Goal: Information Seeking & Learning: Find specific fact

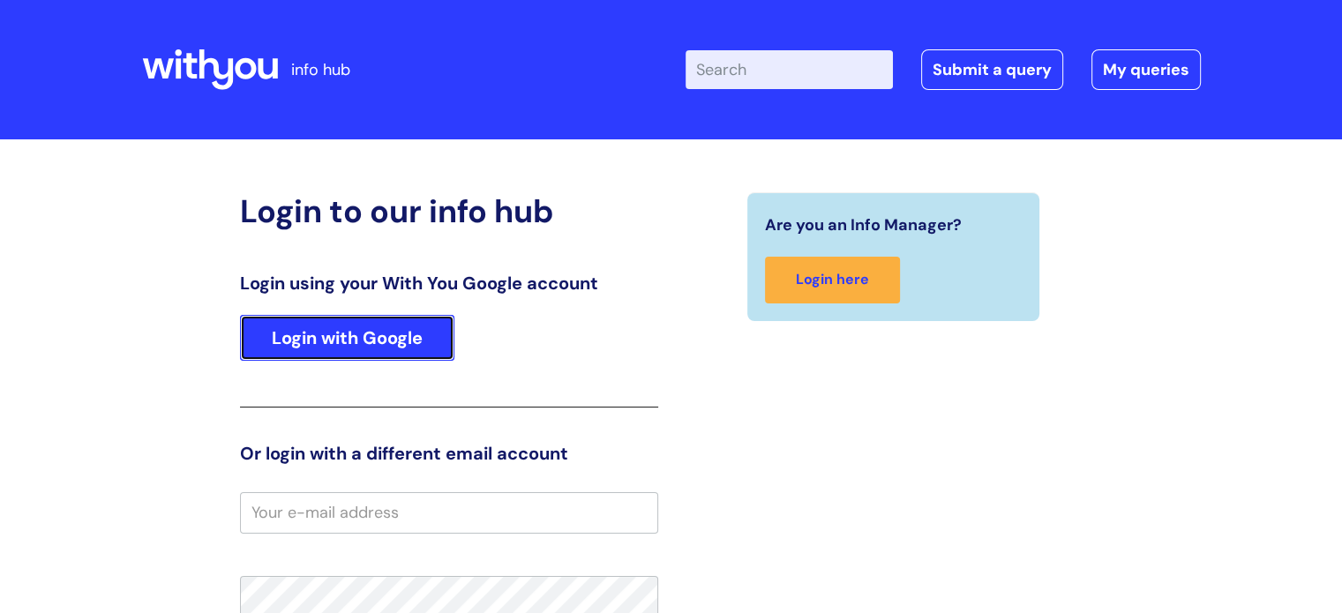
click at [423, 328] on link "Login with Google" at bounding box center [347, 338] width 214 height 46
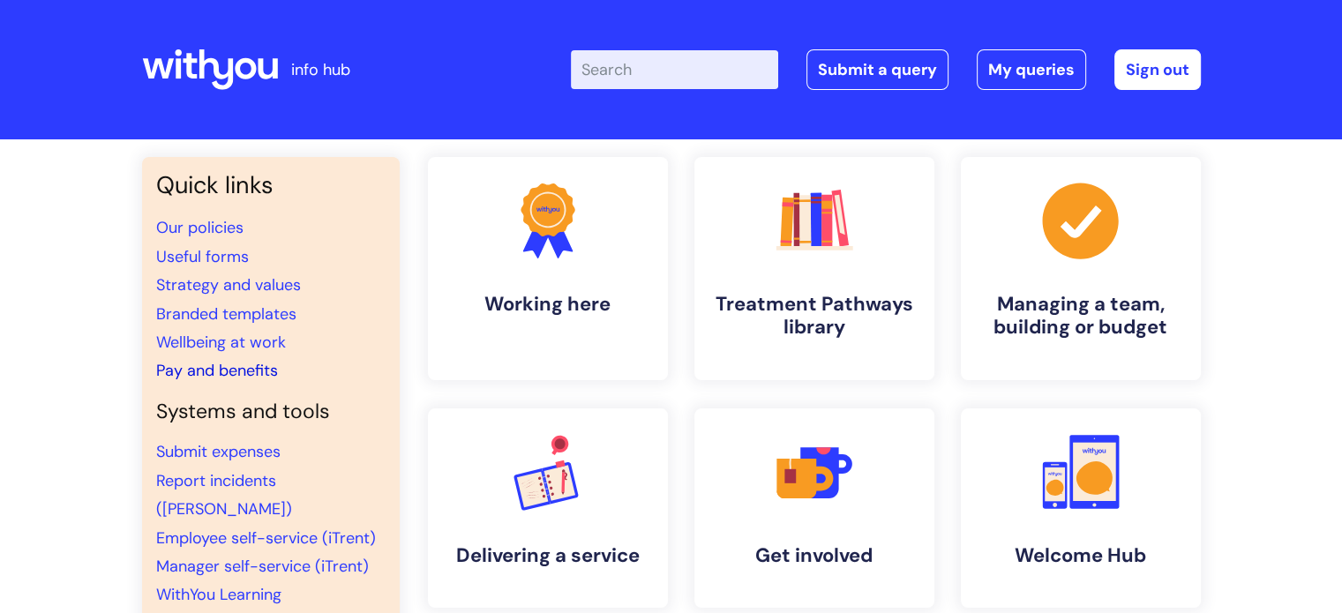
click at [221, 368] on link "Pay and benefits" at bounding box center [217, 370] width 122 height 21
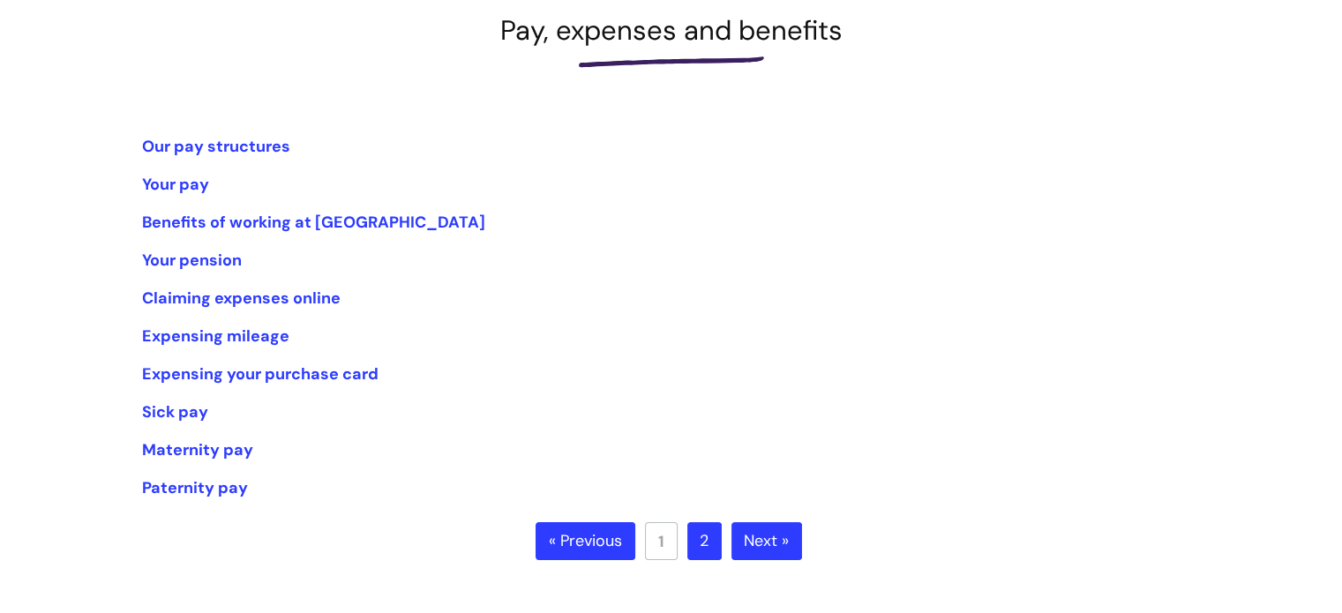
scroll to position [230, 0]
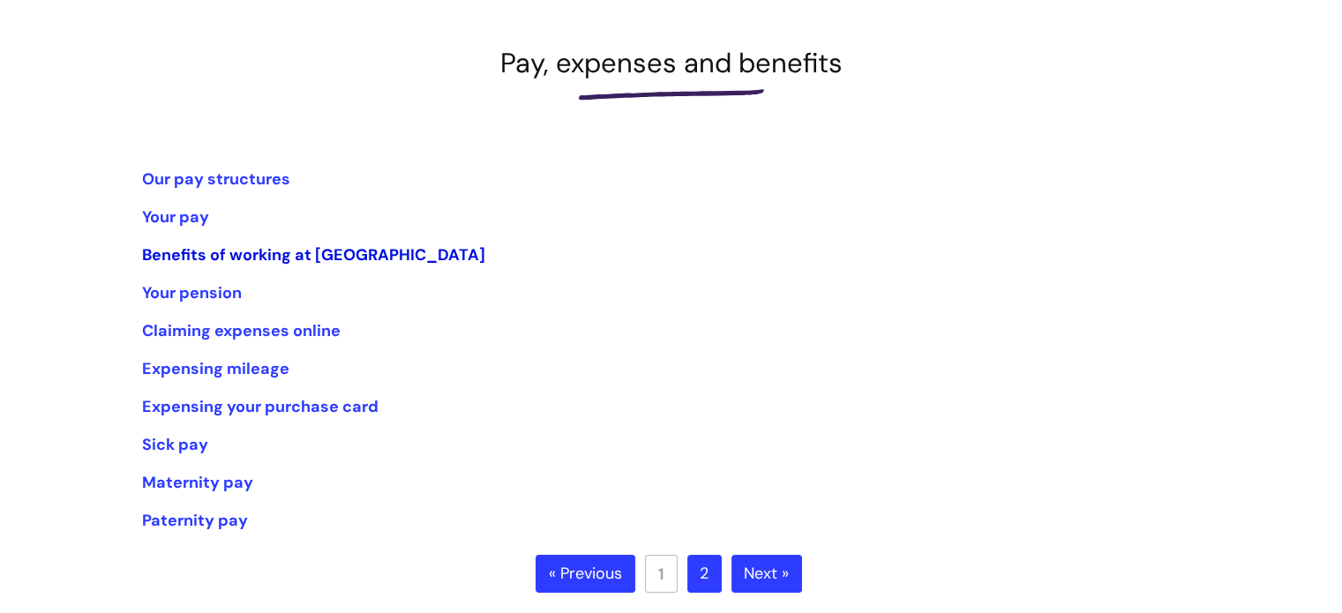
click at [198, 250] on link "Benefits of working at [GEOGRAPHIC_DATA]" at bounding box center [313, 254] width 343 height 21
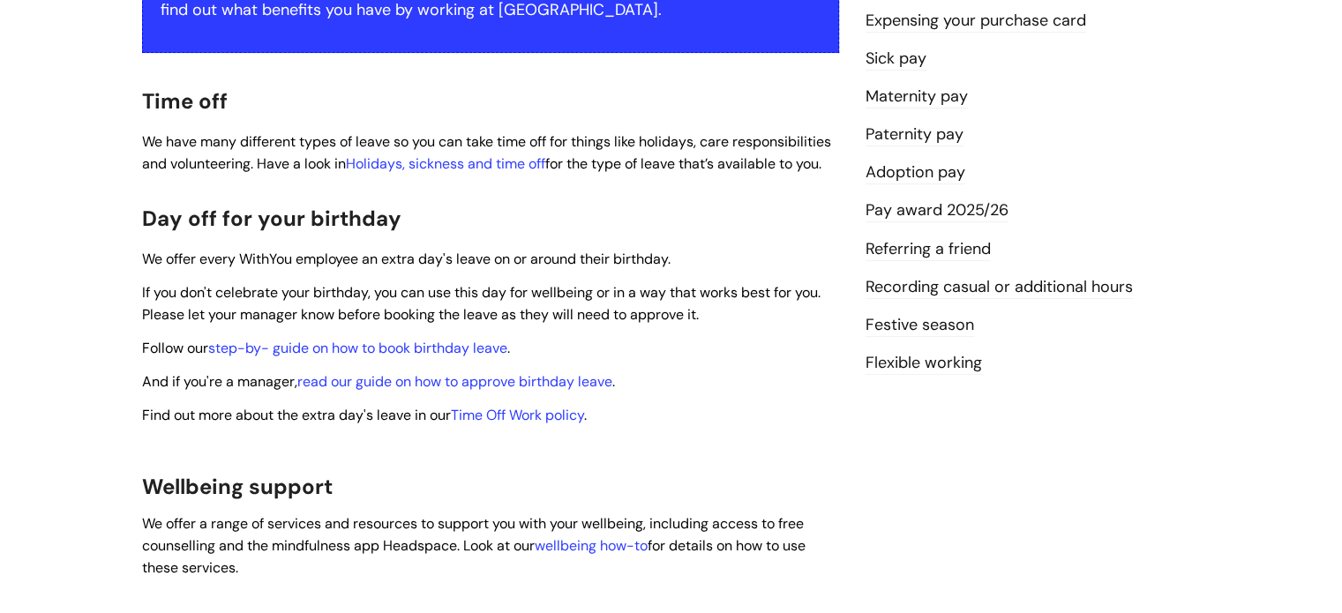
scroll to position [533, 0]
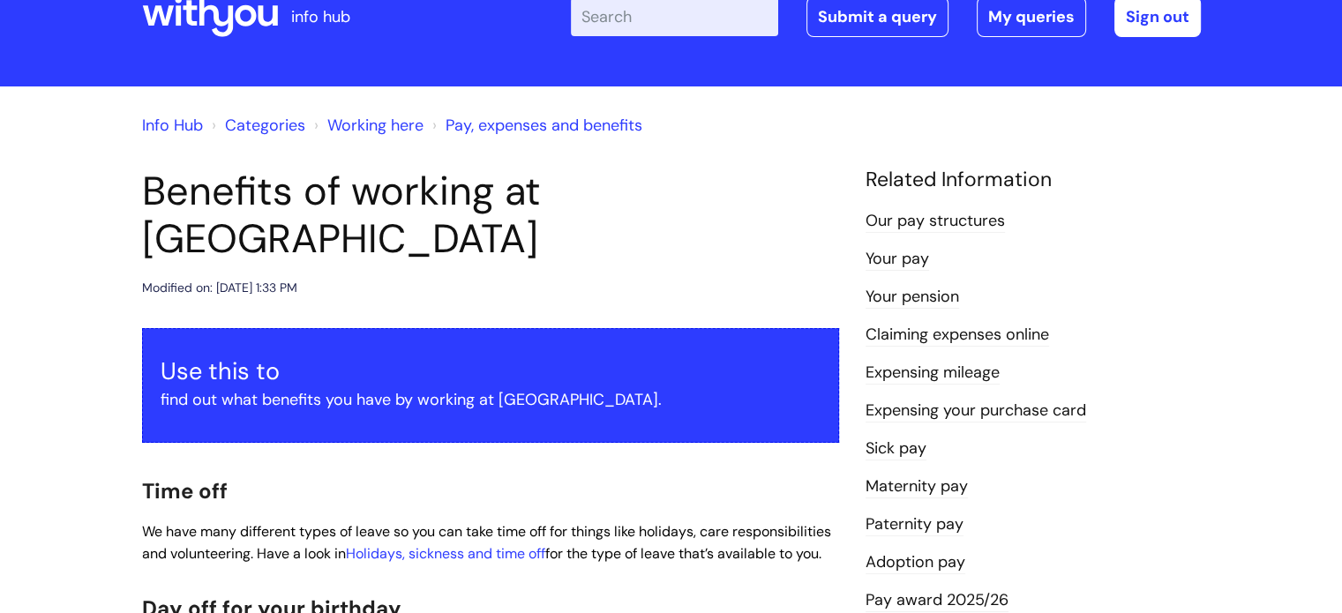
scroll to position [0, 0]
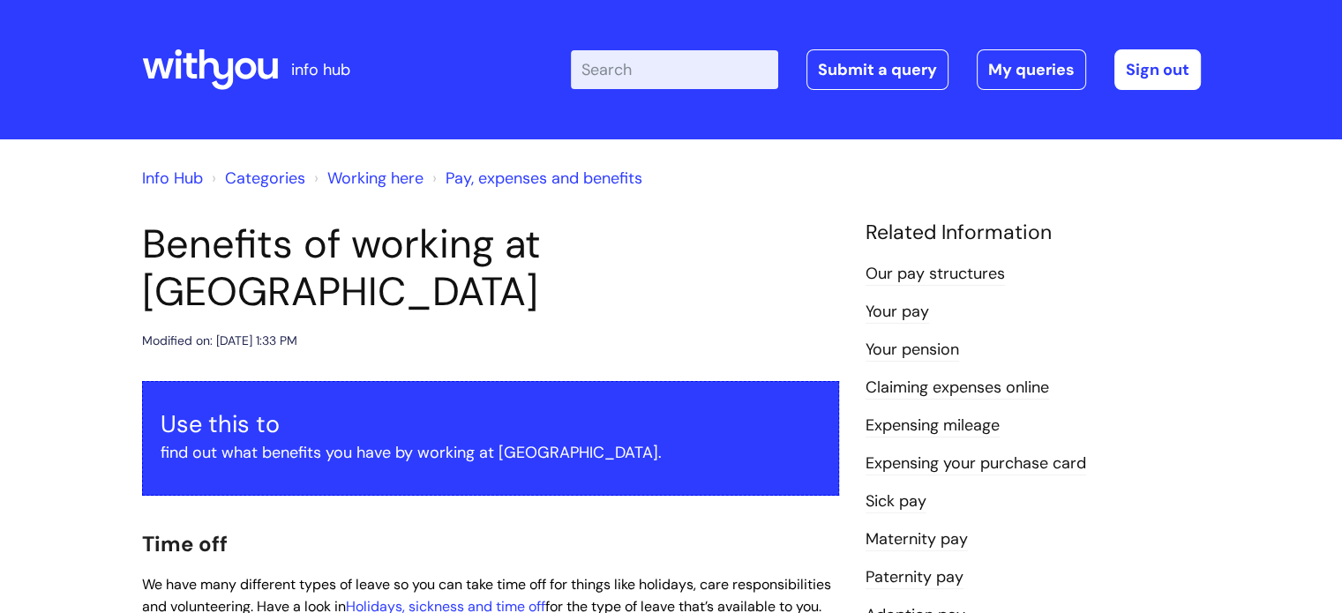
click at [707, 73] on input "Enter your search term here..." at bounding box center [674, 69] width 207 height 39
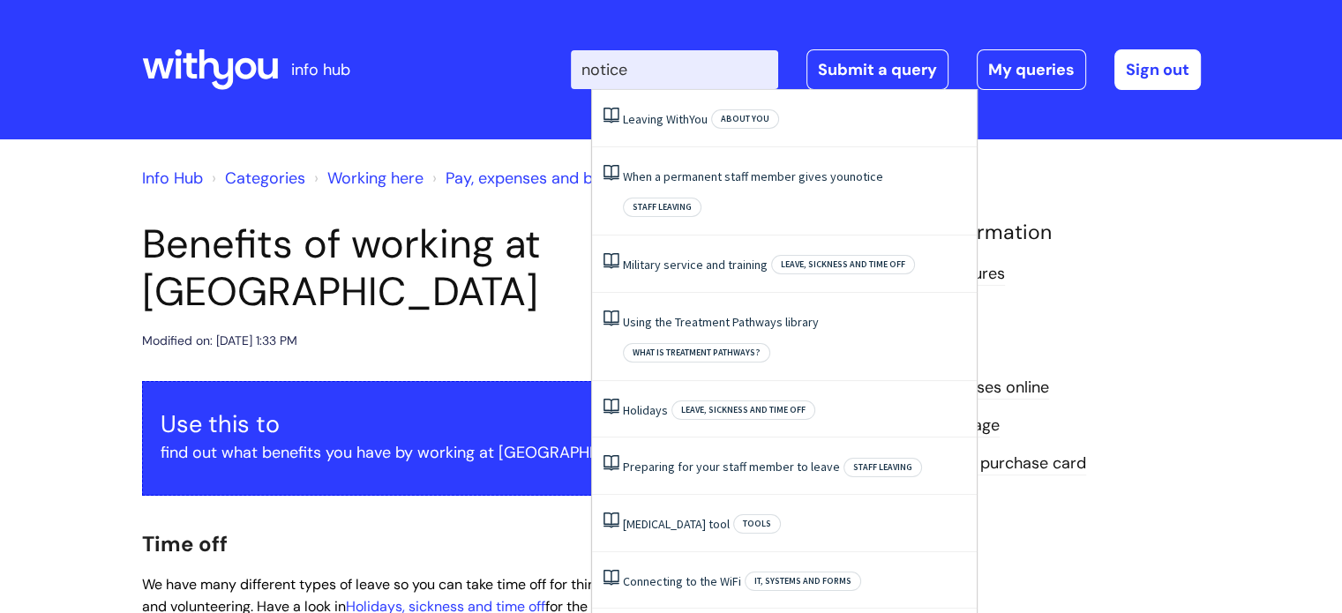
type input "notice"
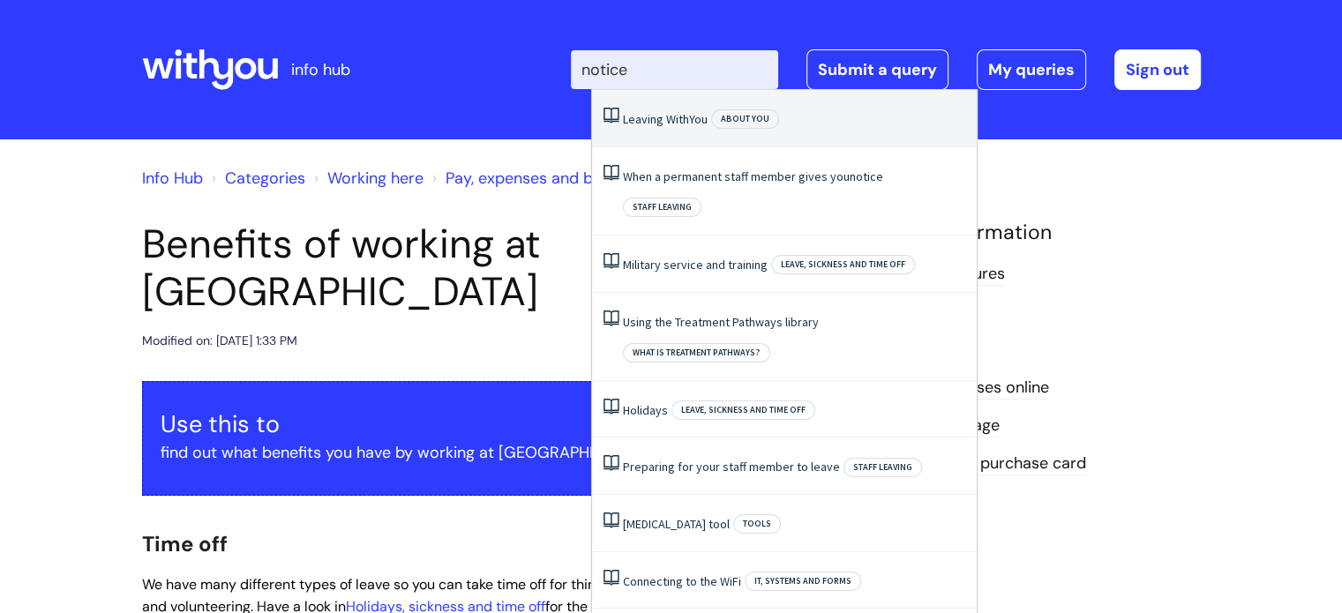
click at [685, 114] on link "Leaving WithYou" at bounding box center [665, 119] width 85 height 16
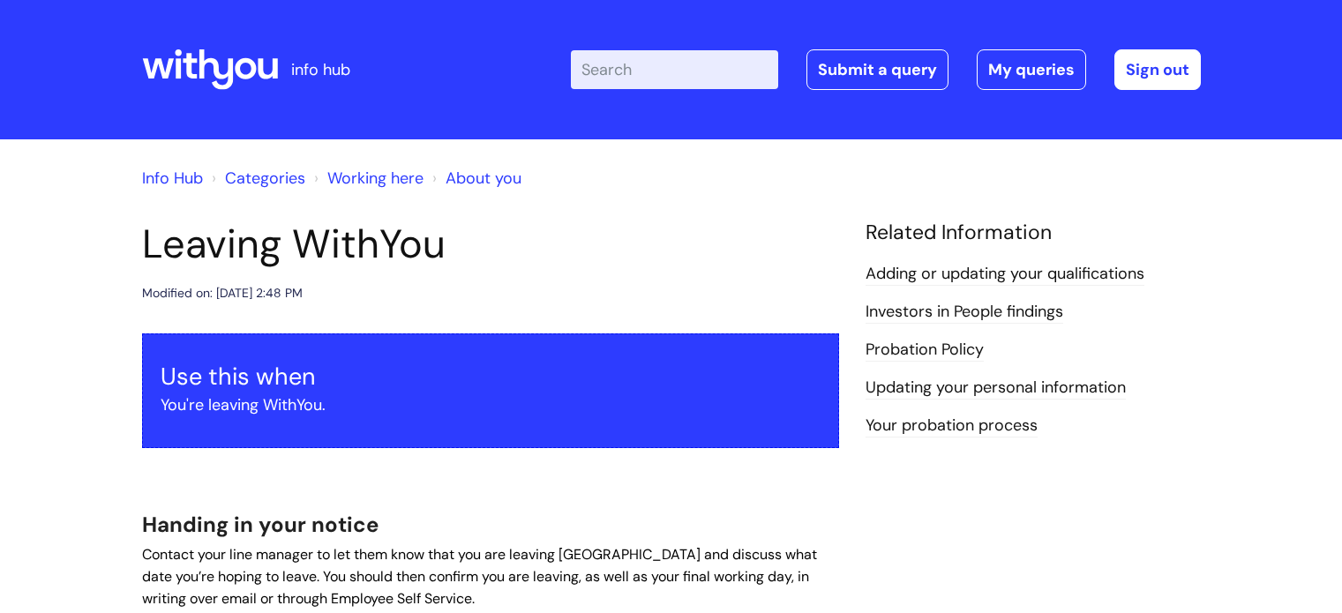
scroll to position [358, 0]
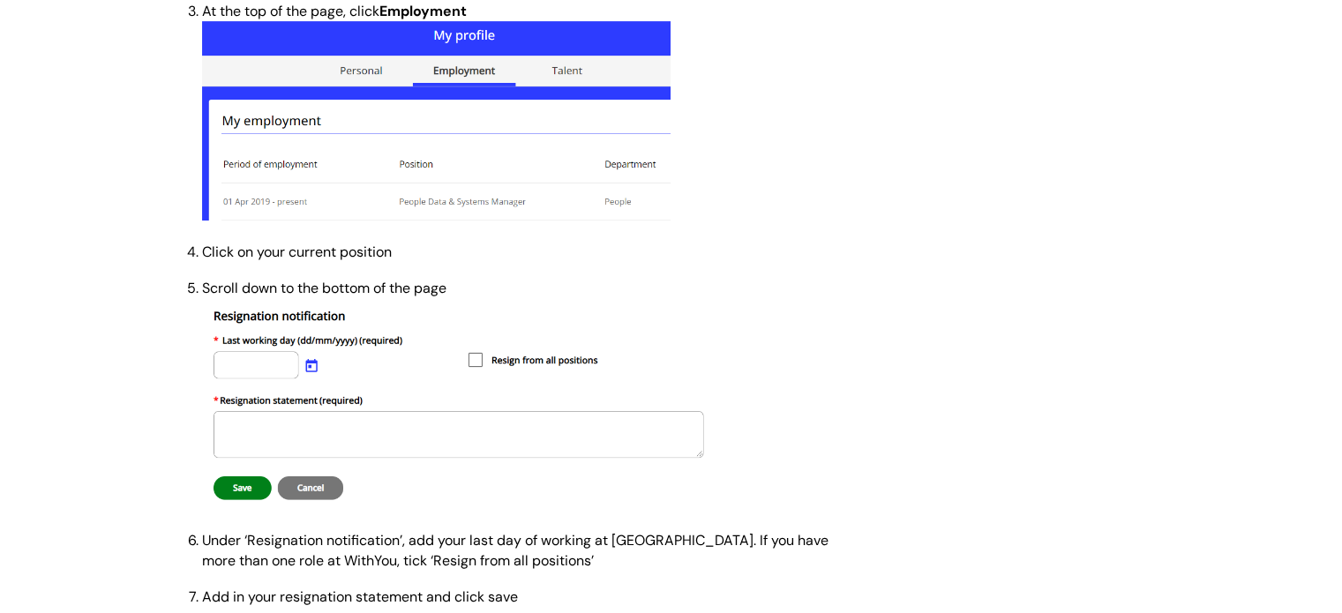
scroll to position [0, 0]
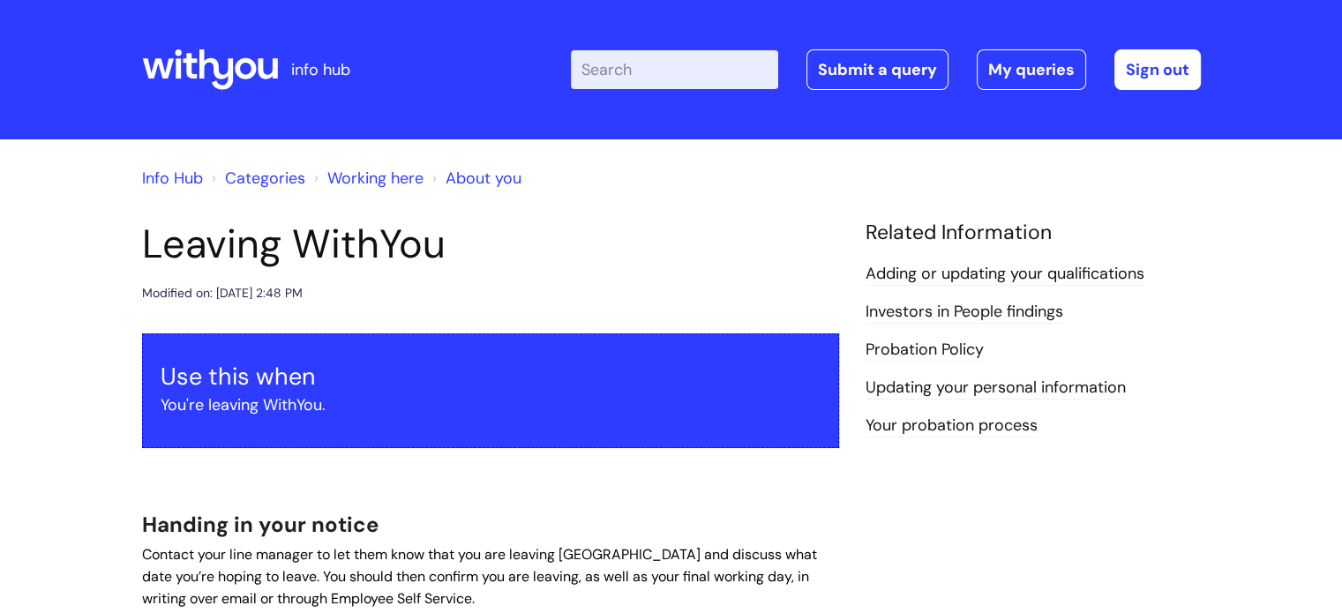
click at [692, 71] on input "Enter your search term here..." at bounding box center [674, 69] width 207 height 39
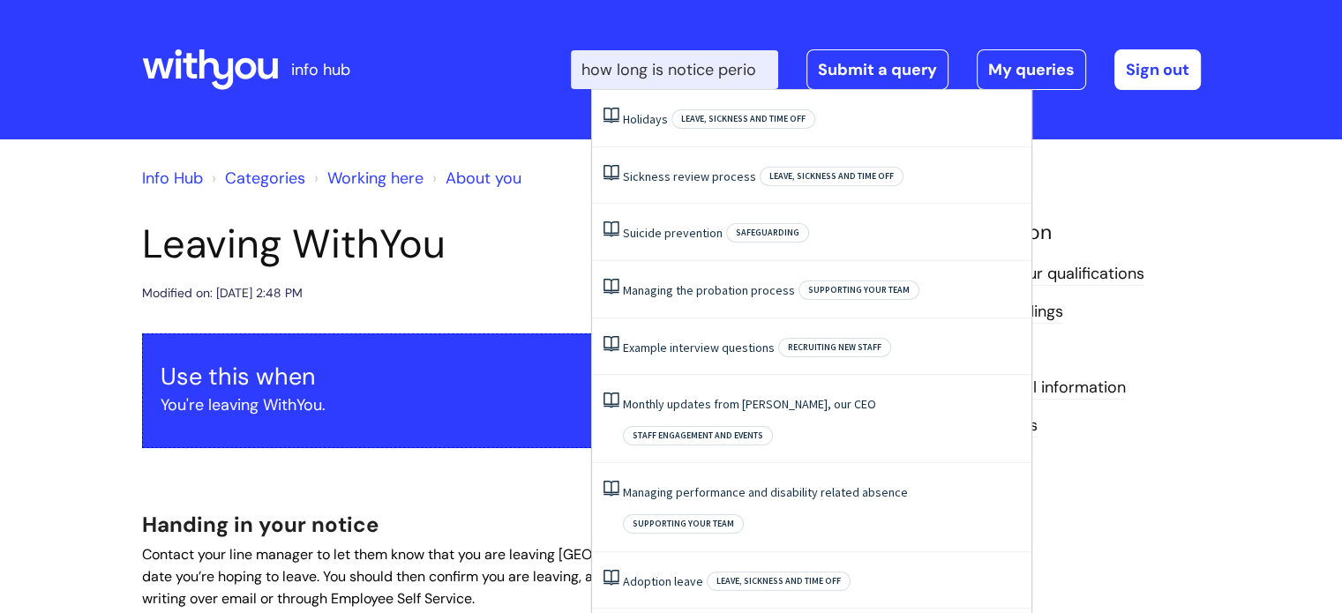
type input "how long is notice period"
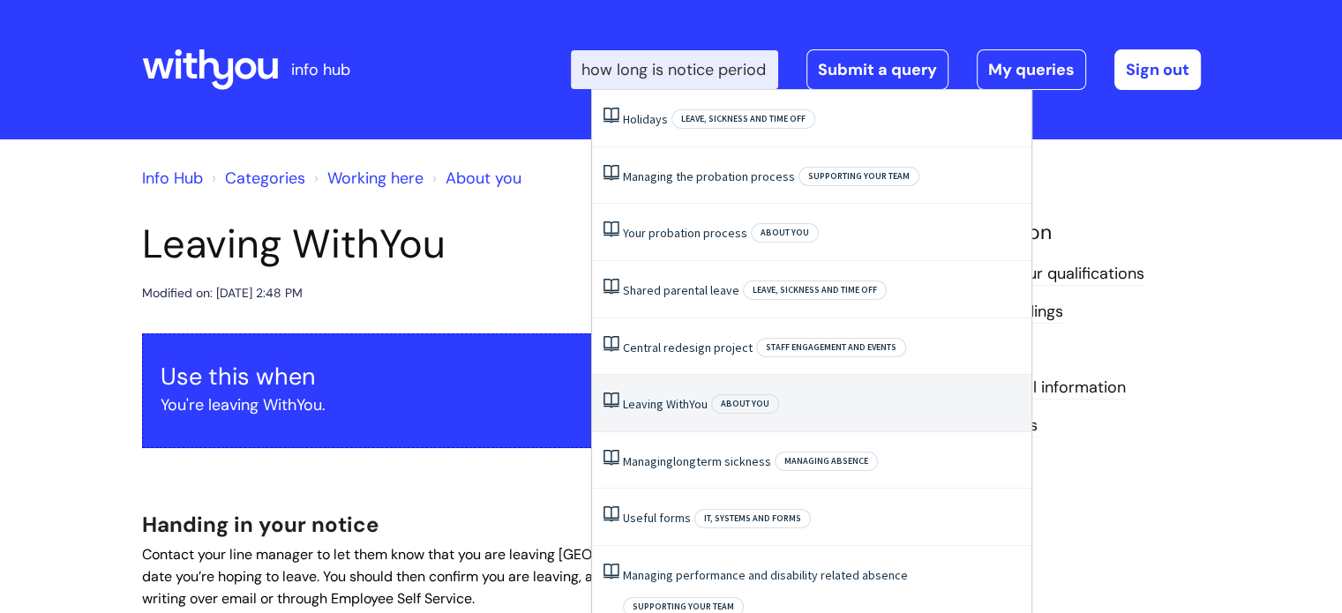
click at [673, 399] on link "Leaving WithYou" at bounding box center [665, 404] width 85 height 16
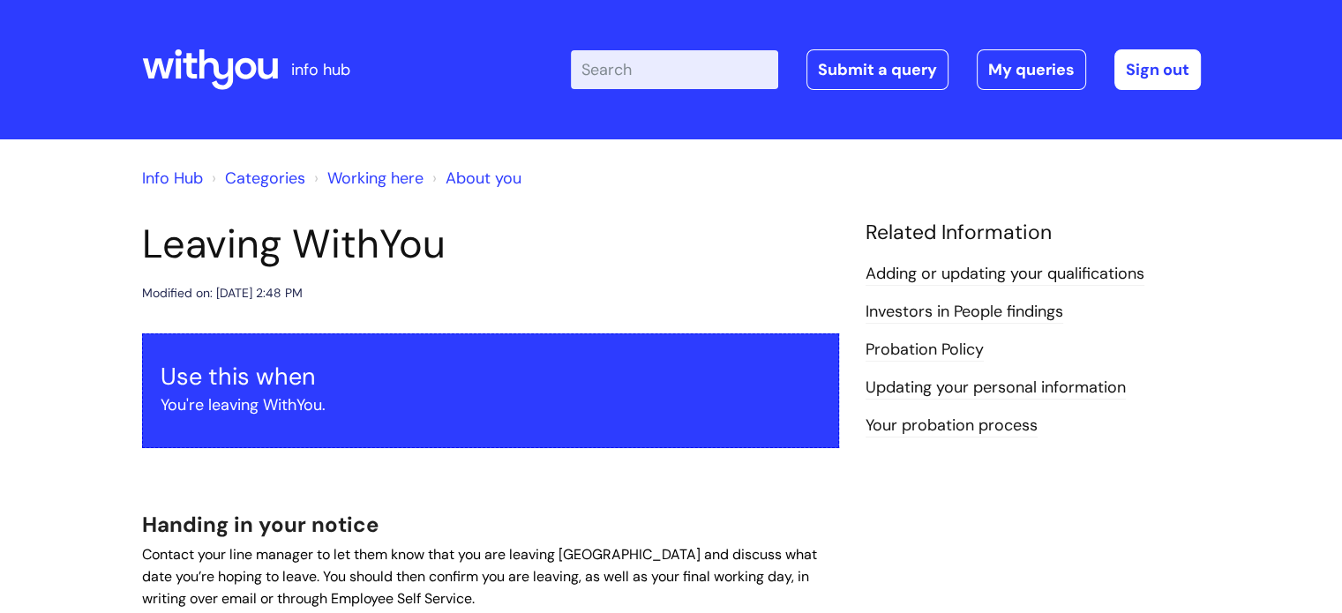
click at [376, 183] on link "Working here" at bounding box center [375, 178] width 96 height 21
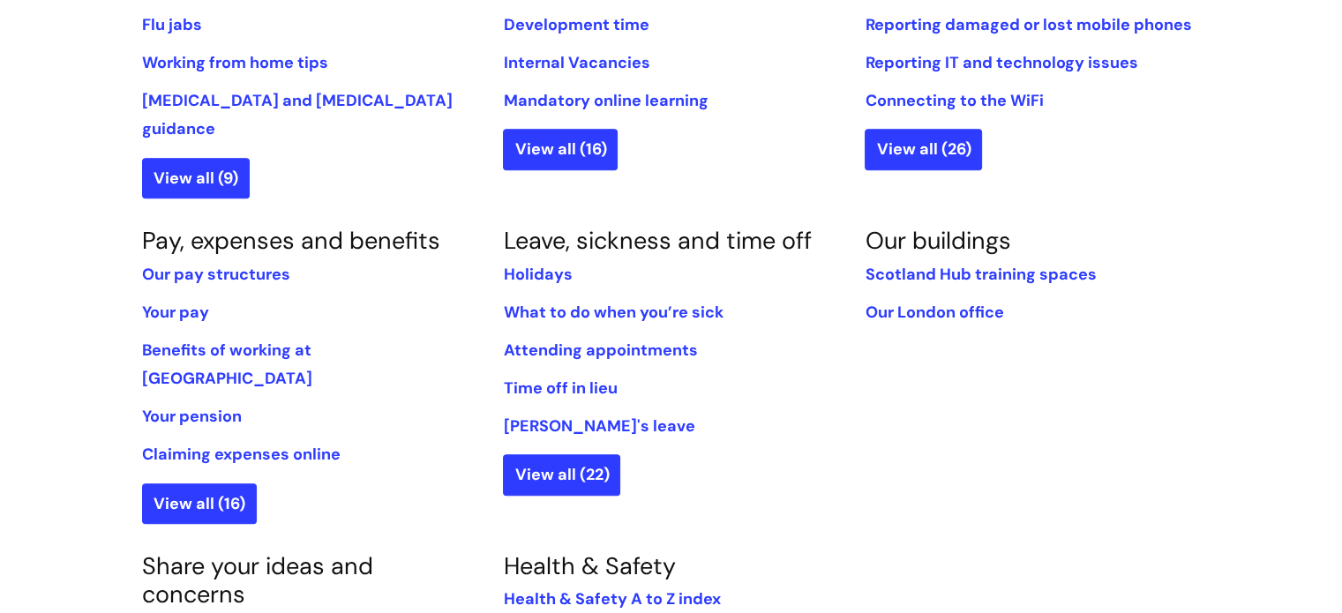
scroll to position [903, 0]
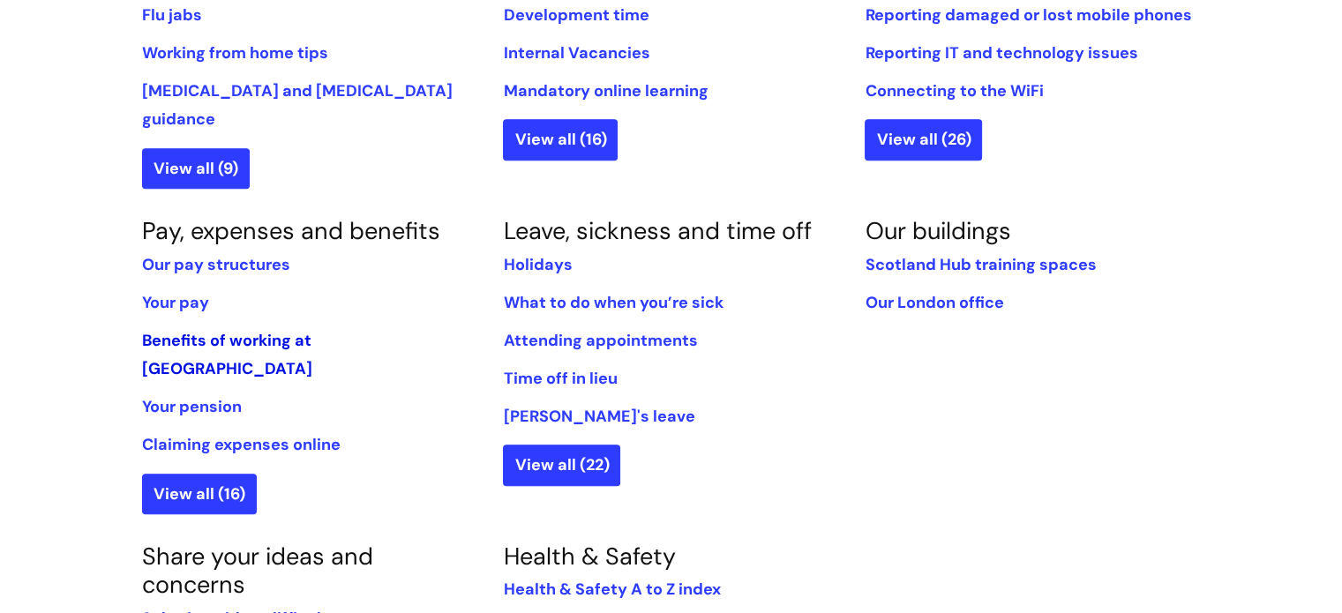
click at [312, 330] on link "Benefits of working at [GEOGRAPHIC_DATA]" at bounding box center [227, 354] width 170 height 49
